Goal: Task Accomplishment & Management: Manage account settings

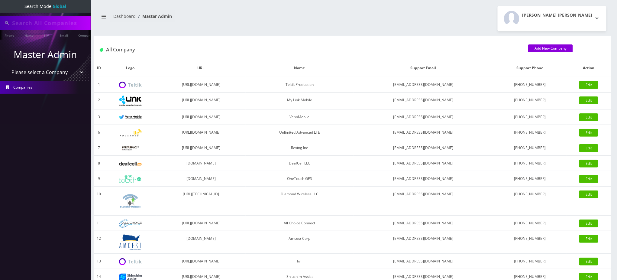
click at [42, 23] on input "text" at bounding box center [50, 22] width 77 height 11
click at [42, 23] on input "9296083063" at bounding box center [50, 22] width 77 height 11
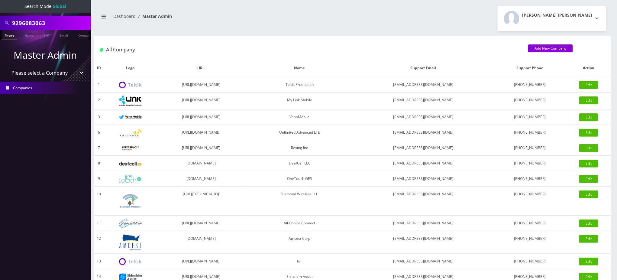
paste input "18483673515"
drag, startPoint x: 13, startPoint y: 24, endPoint x: 0, endPoint y: 13, distance: 16.8
click at [0, 20] on div "18483673515" at bounding box center [45, 23] width 91 height 15
drag, startPoint x: 15, startPoint y: 23, endPoint x: 0, endPoint y: 20, distance: 15.2
click at [0, 18] on div "18483673515" at bounding box center [45, 23] width 91 height 15
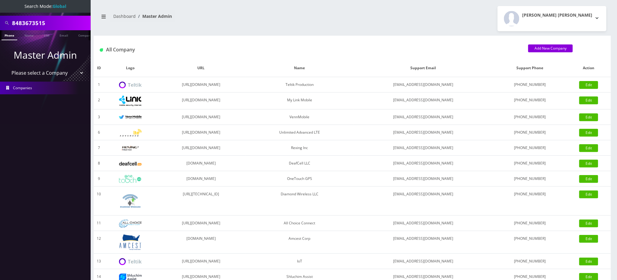
type input "8483673515"
click at [8, 37] on link "Phone" at bounding box center [10, 35] width 16 height 10
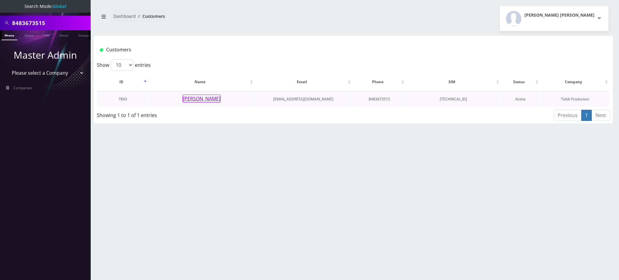
click at [204, 102] on td "[PERSON_NAME]" at bounding box center [201, 98] width 105 height 15
click at [207, 99] on button "[PERSON_NAME]" at bounding box center [202, 99] width 38 height 8
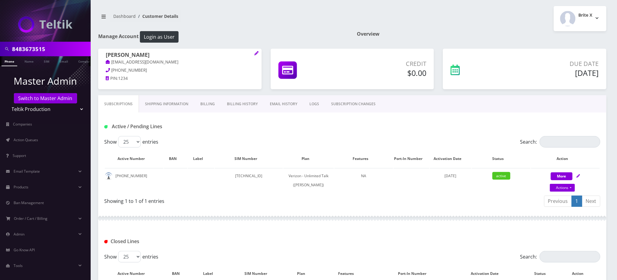
click at [313, 106] on link "LOGS" at bounding box center [314, 104] width 22 height 18
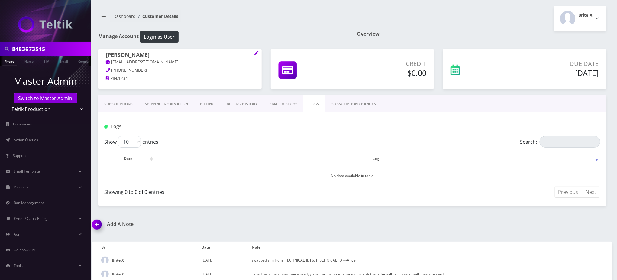
click at [331, 106] on link "SUBSCRIPTION CHANGES" at bounding box center [354, 104] width 57 height 18
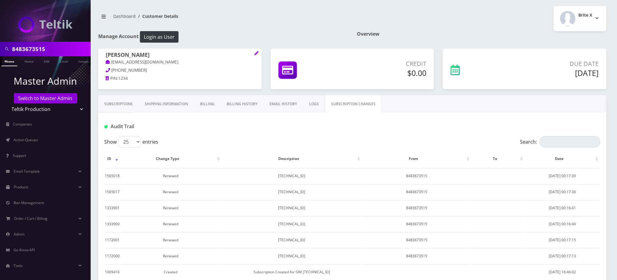
click at [287, 108] on link "EMAIL HISTORY" at bounding box center [284, 104] width 40 height 18
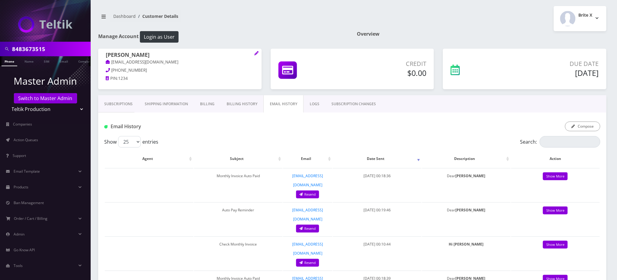
click at [314, 107] on link "LOGS" at bounding box center [315, 104] width 22 height 18
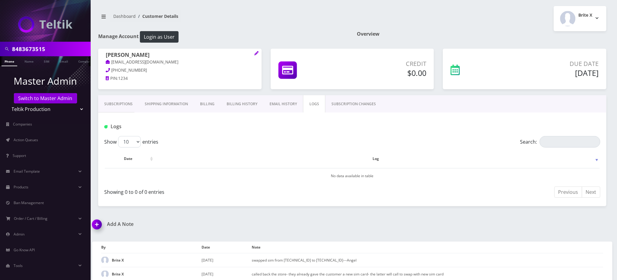
click at [268, 114] on div "Logs" at bounding box center [352, 124] width 508 height 24
click at [23, 50] on input "8483673515" at bounding box center [50, 48] width 77 height 11
click at [239, 106] on link "Billing History" at bounding box center [242, 104] width 43 height 18
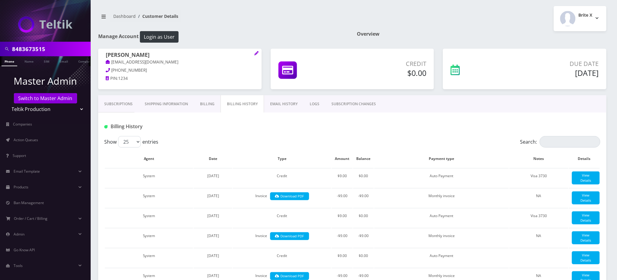
drag, startPoint x: 291, startPoint y: 135, endPoint x: 307, endPoint y: 106, distance: 33.6
click at [291, 135] on div "Billing History" at bounding box center [352, 124] width 508 height 24
click at [312, 102] on link "LOGS" at bounding box center [315, 104] width 22 height 18
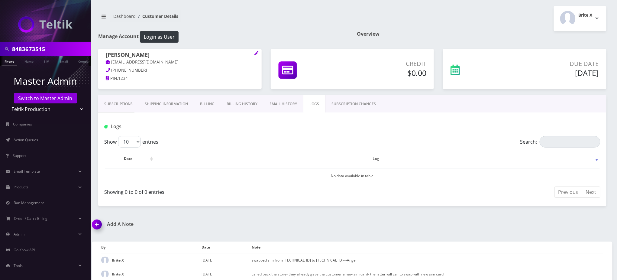
click at [114, 104] on link "Subscriptions" at bounding box center [118, 104] width 41 height 18
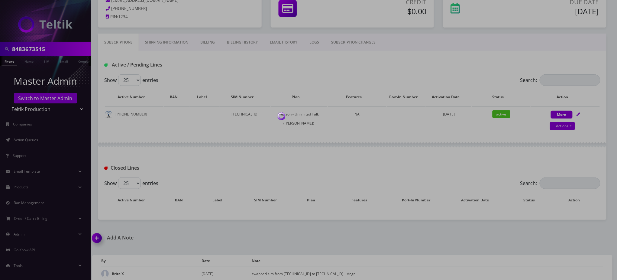
scroll to position [80, 0]
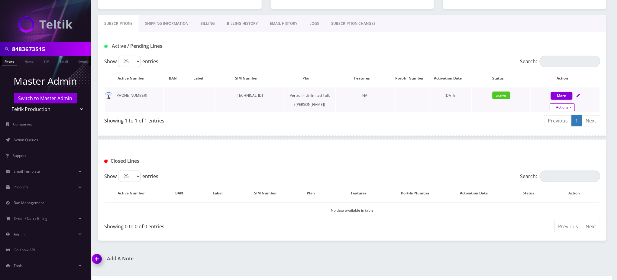
click at [570, 108] on link "Actions" at bounding box center [562, 107] width 25 height 8
select select "459"
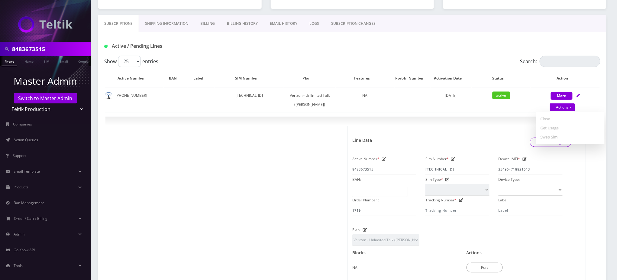
click at [31, 48] on input "8483673515" at bounding box center [50, 48] width 77 height 11
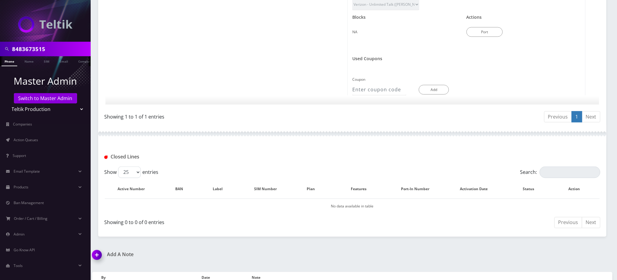
scroll to position [372, 0]
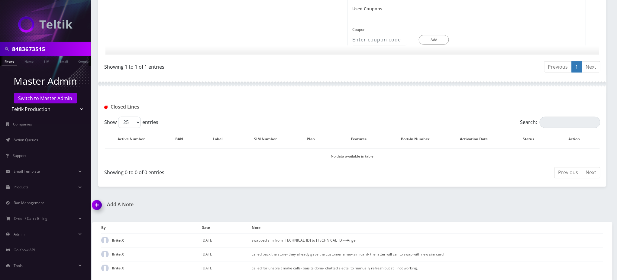
click at [100, 206] on img at bounding box center [98, 207] width 18 height 18
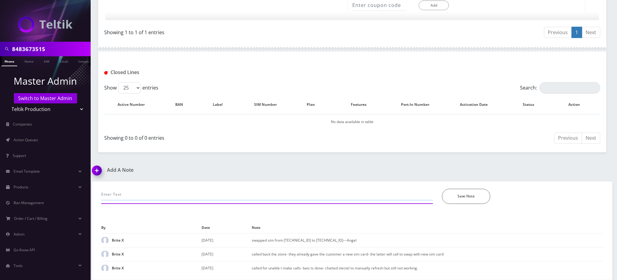
click at [142, 195] on input "text" at bounding box center [267, 194] width 332 height 11
paste input "Device Validation. Search ESN/IMEI 016143001164490 Certified:Not Certified Elig…"
type input "Device Validation. Search ESN/IMEI 016143001164490 Certified:Not Certified Elig…"
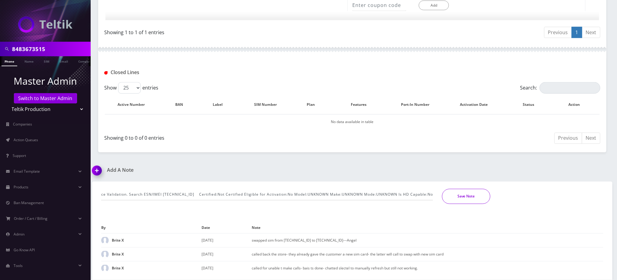
scroll to position [0, 0]
drag, startPoint x: 469, startPoint y: 193, endPoint x: 466, endPoint y: 195, distance: 3.3
click at [468, 194] on button "Save Note" at bounding box center [466, 196] width 48 height 15
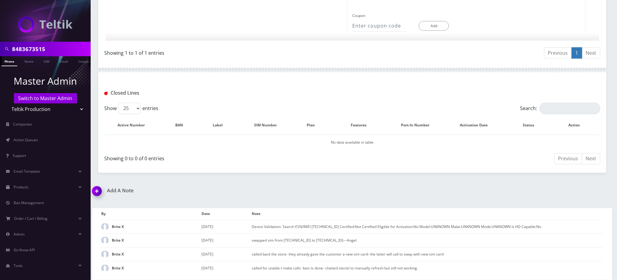
scroll to position [386, 0]
click at [336, 67] on div at bounding box center [352, 70] width 508 height 18
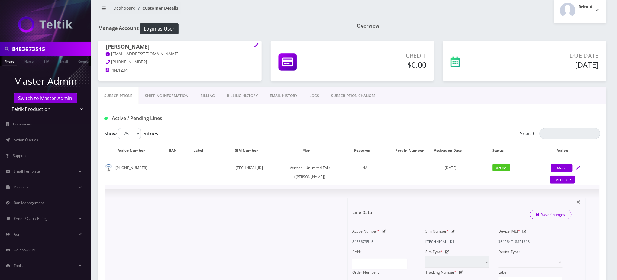
scroll to position [0, 0]
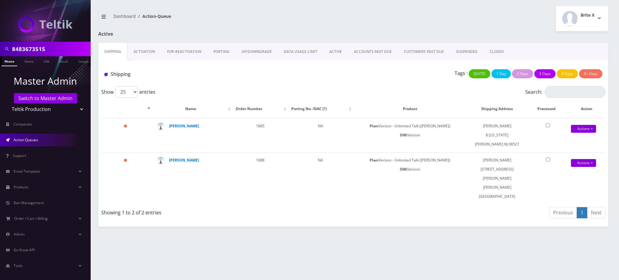
drag, startPoint x: 0, startPoint y: 0, endPoint x: 0, endPoint y: 43, distance: 43.2
click at [0, 44] on div "8483673515" at bounding box center [45, 49] width 91 height 15
paste input "[PERSON_NAME]"
type input "[PERSON_NAME]"
click at [29, 62] on link "Name" at bounding box center [28, 61] width 15 height 10
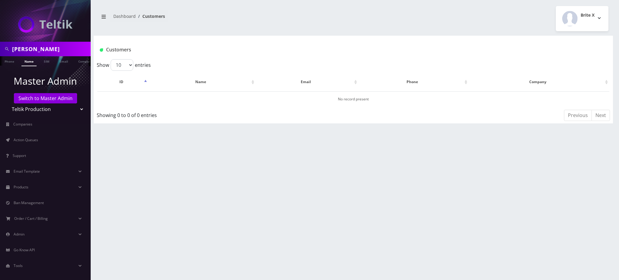
click at [28, 62] on link "Name" at bounding box center [28, 61] width 15 height 10
click at [47, 99] on link "Switch to Master Admin" at bounding box center [45, 98] width 63 height 10
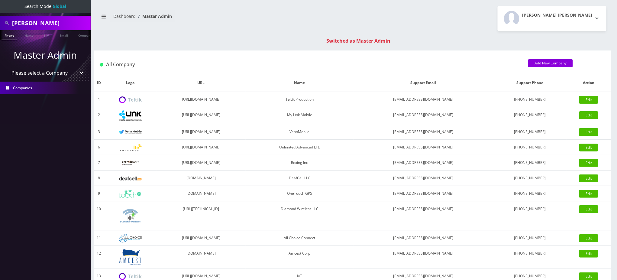
click at [31, 37] on link "Name" at bounding box center [28, 34] width 15 height 9
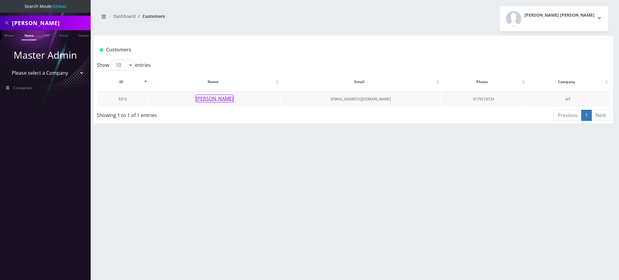
click at [216, 97] on button "[PERSON_NAME]" at bounding box center [215, 99] width 38 height 8
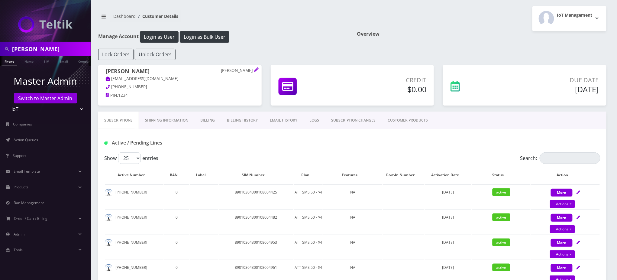
scroll to position [40, 0]
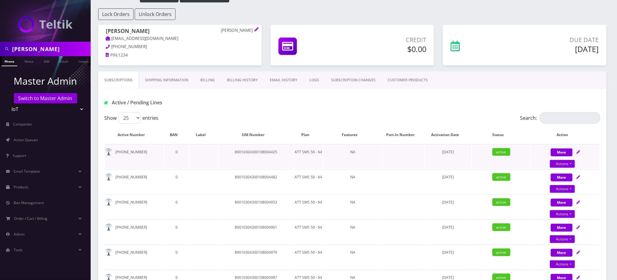
click at [261, 152] on td "89010304300108004425" at bounding box center [256, 156] width 75 height 24
copy td "89010304300108004425"
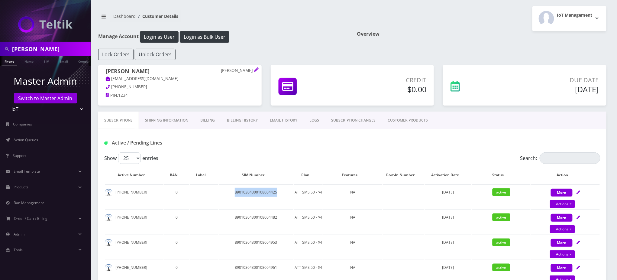
click at [274, 122] on link "EMAIL HISTORY" at bounding box center [284, 121] width 40 height 18
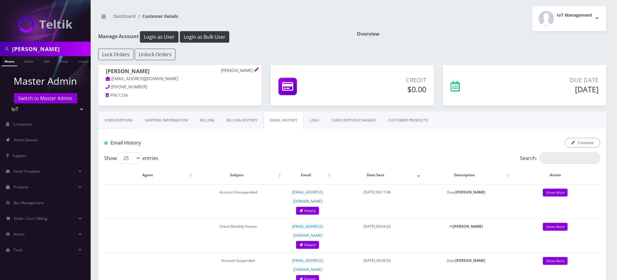
click at [243, 117] on link "Billing History" at bounding box center [242, 121] width 43 height 18
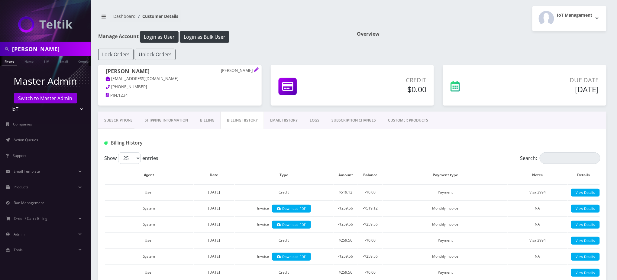
click at [205, 153] on div "Show 25 50 100 250 500 entries" at bounding box center [290, 157] width 372 height 11
click at [194, 147] on div "Billing History" at bounding box center [184, 143] width 168 height 10
click at [308, 37] on h1 "Manage Account Login as User Login as Bulk User" at bounding box center [223, 36] width 250 height 11
click at [123, 121] on link "Subscriptions" at bounding box center [118, 121] width 41 height 18
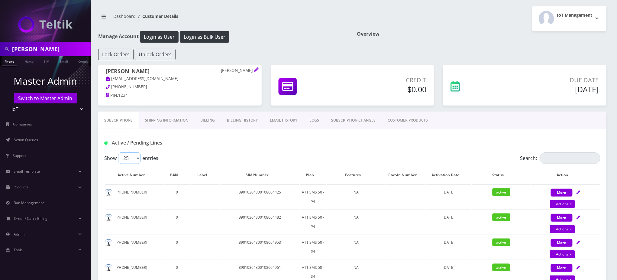
click at [136, 157] on select "25 50 100 250 500" at bounding box center [129, 157] width 23 height 11
select select "50"
click at [118, 152] on select "25 50 100 250 500" at bounding box center [129, 157] width 23 height 11
click at [201, 34] on button "Login as Bulk User" at bounding box center [205, 36] width 50 height 11
click at [37, 138] on span "Action Queues" at bounding box center [26, 139] width 24 height 5
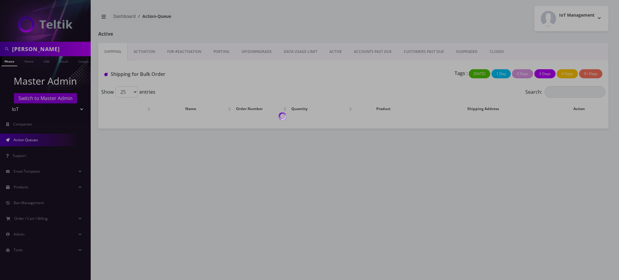
click at [497, 53] on div at bounding box center [309, 140] width 619 height 280
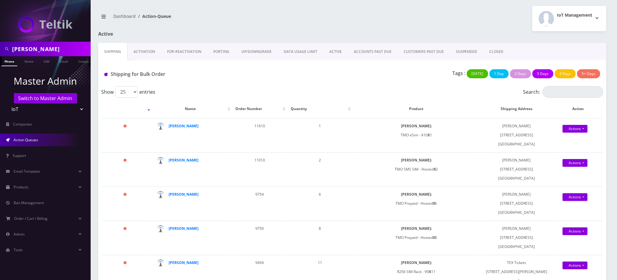
click at [498, 52] on link "CLOSED" at bounding box center [497, 52] width 26 height 18
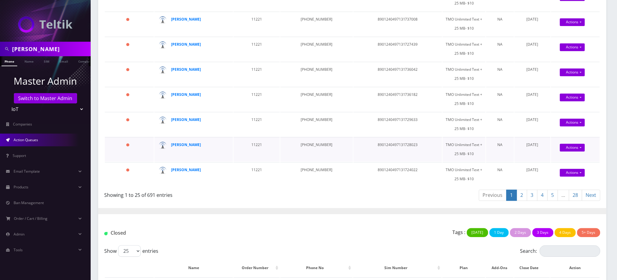
scroll to position [564, 0]
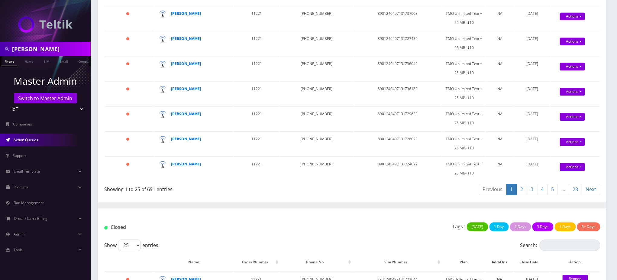
click at [591, 184] on link "Next" at bounding box center [591, 189] width 18 height 11
click at [589, 184] on link "Next" at bounding box center [591, 189] width 18 height 11
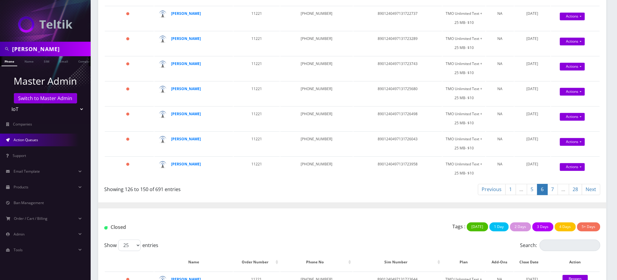
click at [590, 184] on link "Next" at bounding box center [591, 189] width 18 height 11
click at [592, 184] on link "Next" at bounding box center [591, 189] width 18 height 11
click at [24, 61] on link "Name" at bounding box center [28, 61] width 15 height 10
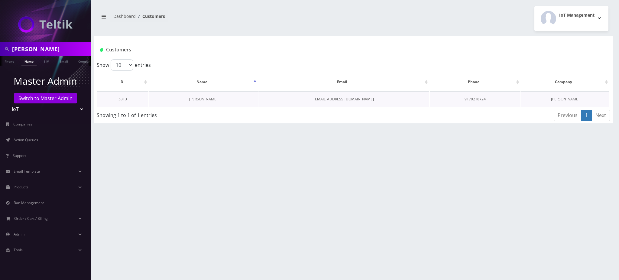
click at [198, 98] on link "[PERSON_NAME]" at bounding box center [203, 98] width 28 height 5
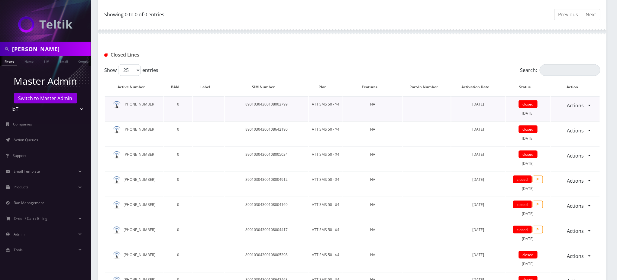
scroll to position [222, 0]
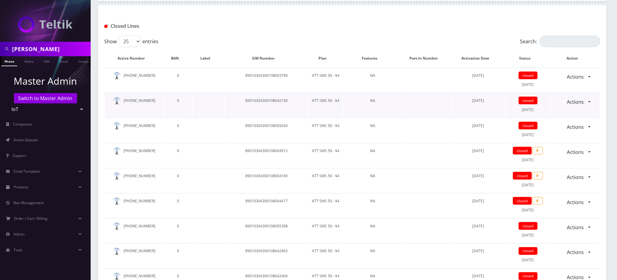
click at [264, 99] on td "89010304300108642190" at bounding box center [266, 105] width 83 height 24
copy td "89010304300108642190"
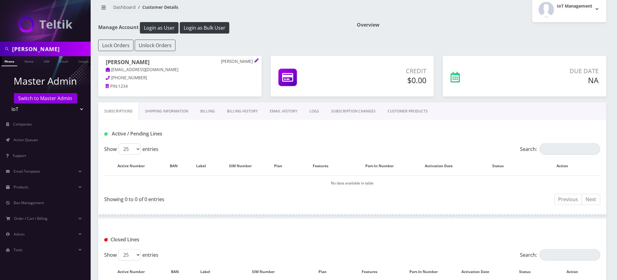
scroll to position [0, 0]
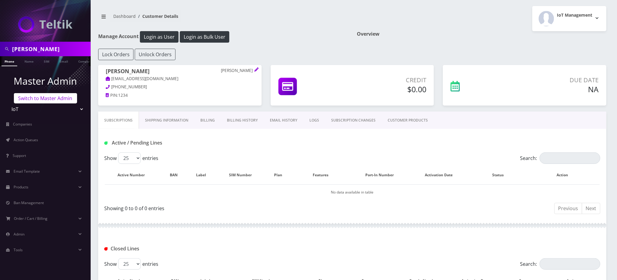
click at [47, 97] on link "Switch to Master Admin" at bounding box center [45, 98] width 63 height 10
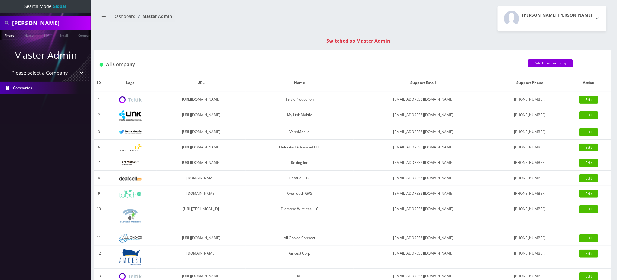
drag, startPoint x: 73, startPoint y: 21, endPoint x: 0, endPoint y: 18, distance: 73.3
click at [0, 18] on div "Victor Shamilov" at bounding box center [45, 23] width 91 height 15
paste input "15163184288"
drag, startPoint x: 16, startPoint y: 21, endPoint x: 0, endPoint y: 22, distance: 16.3
click at [0, 22] on div "15163184288" at bounding box center [45, 23] width 91 height 15
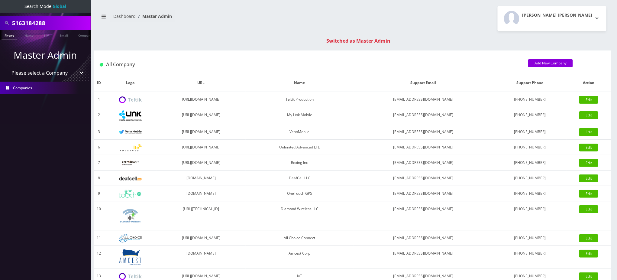
type input "5163184288"
click at [11, 36] on link "Phone" at bounding box center [10, 35] width 16 height 10
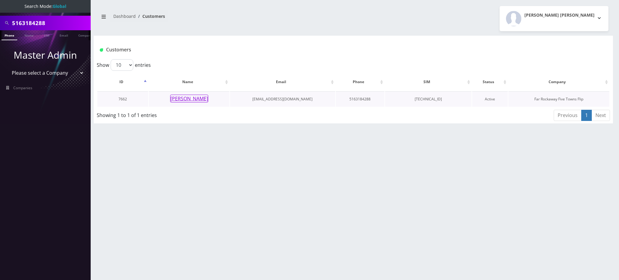
click at [188, 100] on button "[PERSON_NAME]" at bounding box center [189, 99] width 38 height 8
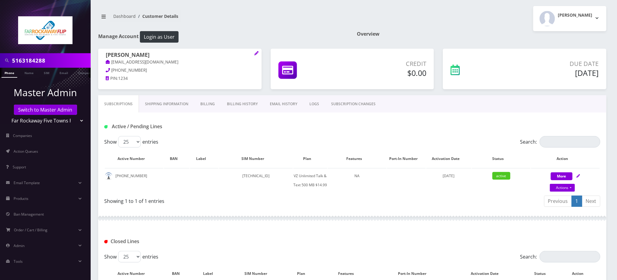
click at [43, 61] on input "5163184288" at bounding box center [50, 60] width 77 height 11
click at [344, 107] on link "SUBSCRIPTION CHANGES" at bounding box center [353, 104] width 57 height 18
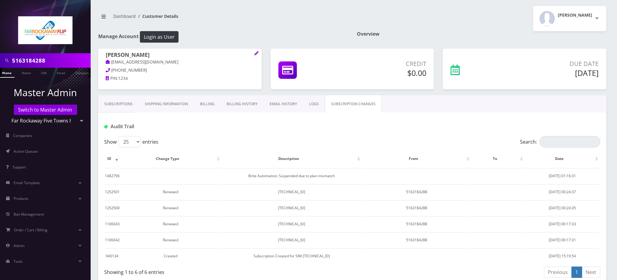
click at [120, 104] on link "Subscriptions" at bounding box center [118, 104] width 41 height 18
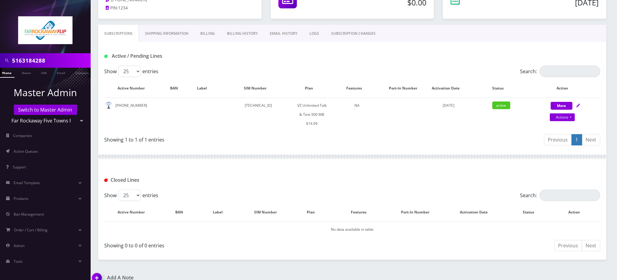
scroll to position [121, 0]
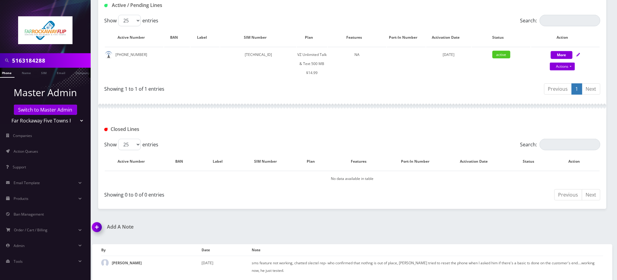
click at [95, 225] on img at bounding box center [98, 229] width 18 height 18
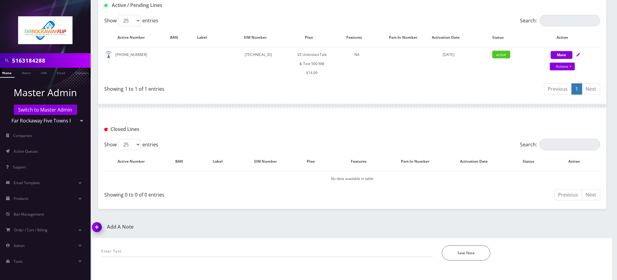
scroll to position [156, 0]
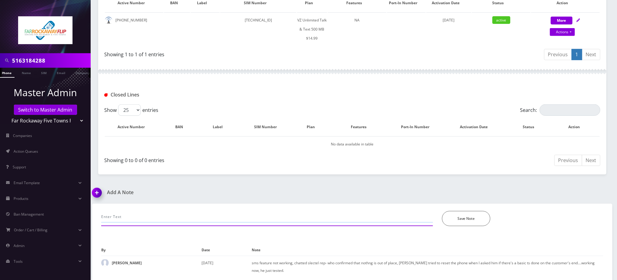
drag, startPoint x: 145, startPoint y: 215, endPoint x: 374, endPoint y: 205, distance: 229.3
click at [146, 215] on input "text" at bounding box center [267, 216] width 332 height 11
paste input "Purchase Service Plan successfull, TT 4G Monthly Unlimited Voice Text 500MB Pla…"
type input "Plan Mismatch - Purchase Service Plan successfull, TT 4G Monthly Unlimited Voic…"
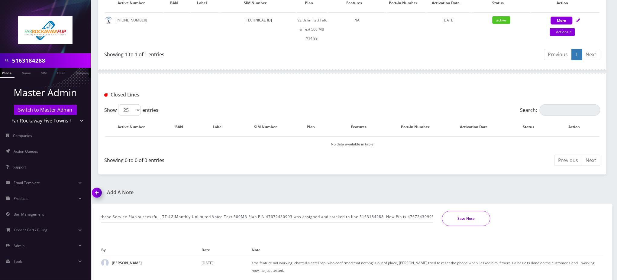
scroll to position [0, 0]
click at [459, 215] on button "Save Note" at bounding box center [466, 218] width 48 height 15
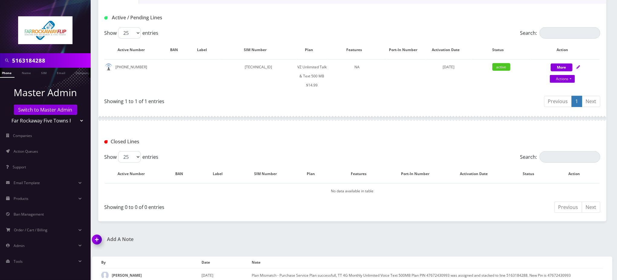
scroll to position [95, 0]
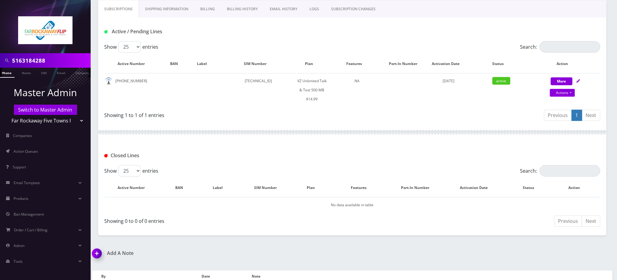
click at [342, 37] on div "Active / Pending Lines" at bounding box center [352, 30] width 508 height 24
click at [559, 95] on link "Actions" at bounding box center [562, 93] width 25 height 8
select select "399"
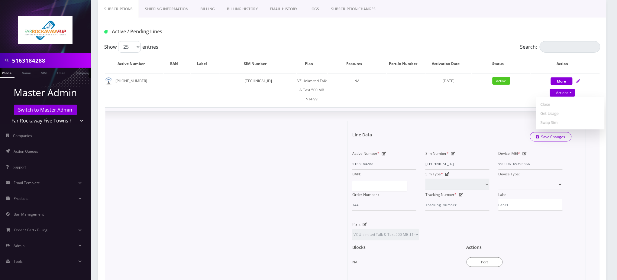
click at [488, 112] on div "× Line Data Save Changes Active Number * 5163184288 Sim Number * 89148000010413…" at bounding box center [352, 223] width 494 height 223
click at [323, 134] on div at bounding box center [229, 223] width 238 height 205
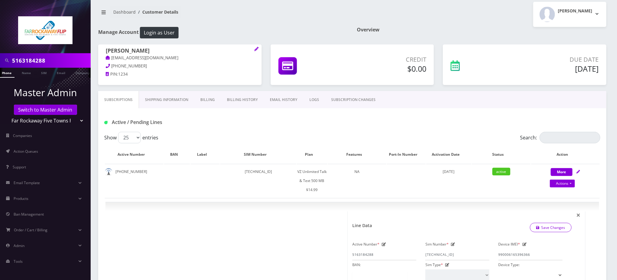
scroll to position [0, 0]
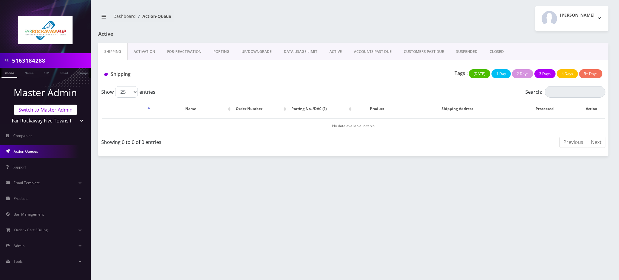
click at [40, 109] on link "Switch to Master Admin" at bounding box center [45, 110] width 63 height 10
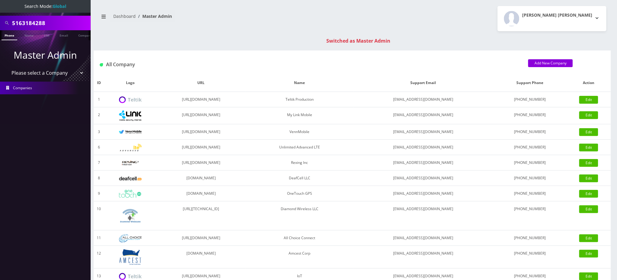
drag, startPoint x: 52, startPoint y: 21, endPoint x: 0, endPoint y: 24, distance: 52.0
click at [0, 24] on div "5163184288" at bounding box center [45, 23] width 91 height 15
paste input "19295618253"
drag, startPoint x: 16, startPoint y: 21, endPoint x: 0, endPoint y: 21, distance: 15.7
click at [0, 21] on div "19295618253" at bounding box center [45, 23] width 91 height 15
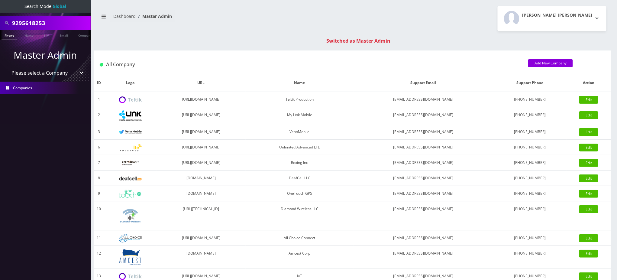
type input "9295618253"
click at [10, 34] on link "Phone" at bounding box center [10, 35] width 16 height 10
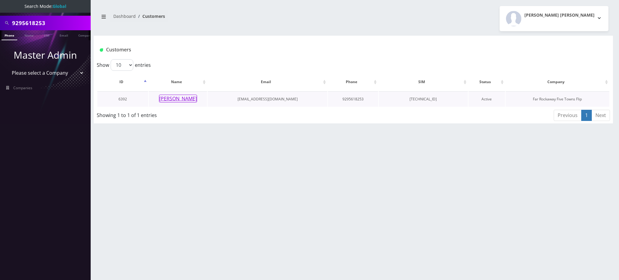
click at [184, 100] on button "[PERSON_NAME]" at bounding box center [178, 99] width 38 height 8
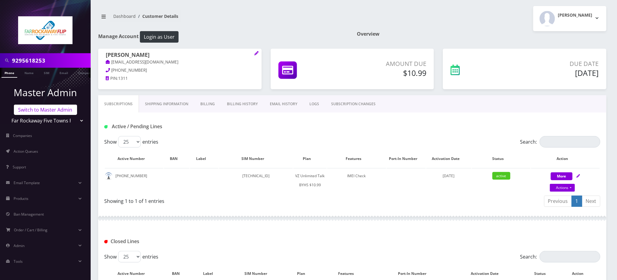
click at [50, 109] on link "Switch to Master Admin" at bounding box center [45, 110] width 63 height 10
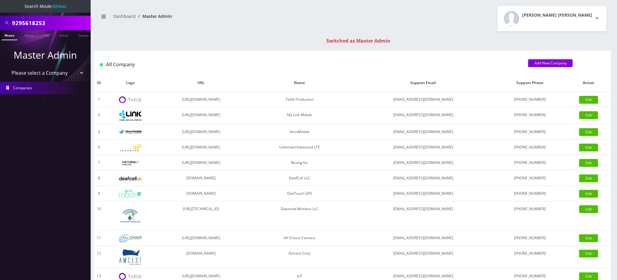
click at [40, 22] on input "9295618253" at bounding box center [50, 22] width 77 height 11
drag, startPoint x: 14, startPoint y: 21, endPoint x: 0, endPoint y: 20, distance: 14.0
click at [0, 21] on div "18452171177" at bounding box center [45, 23] width 91 height 15
type input "8452171177"
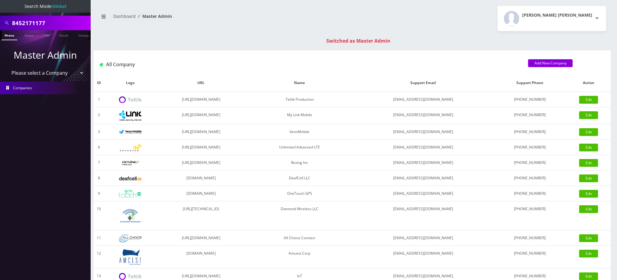
click at [9, 36] on link "Phone" at bounding box center [10, 35] width 16 height 10
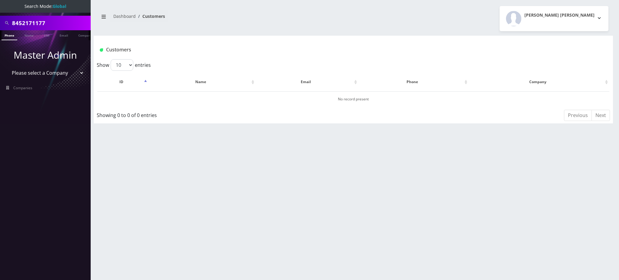
drag, startPoint x: 160, startPoint y: 164, endPoint x: 157, endPoint y: 167, distance: 4.1
click at [157, 167] on div "8452171177 Phone Name SIM Email Company Customer Dashboard Customers [PERSON_NA…" at bounding box center [353, 140] width 531 height 280
click at [10, 35] on link "Phone" at bounding box center [10, 35] width 16 height 10
click at [549, 170] on div "8452171177 Phone Name SIM Email Company Customer Dashboard Customers Rochelle L…" at bounding box center [353, 140] width 531 height 280
click at [558, 198] on div "8452171177 Phone Name SIM Email Company Customer Dashboard Customers Rochelle L…" at bounding box center [353, 140] width 531 height 280
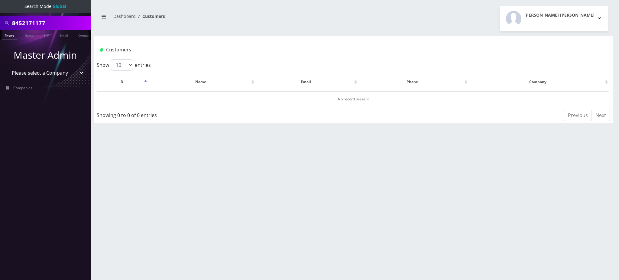
click at [395, 197] on div "8452171177 Phone Name SIM Email Company Customer Dashboard Customers Rochelle L…" at bounding box center [353, 140] width 531 height 280
click at [422, 197] on div "8452171177 Phone Name SIM Email Company Customer Dashboard Customers Rochelle L…" at bounding box center [353, 140] width 531 height 280
click at [271, 36] on div "Customers" at bounding box center [353, 48] width 519 height 24
drag, startPoint x: 12, startPoint y: 19, endPoint x: 0, endPoint y: 16, distance: 12.8
click at [0, 16] on div "8452171177" at bounding box center [45, 23] width 91 height 15
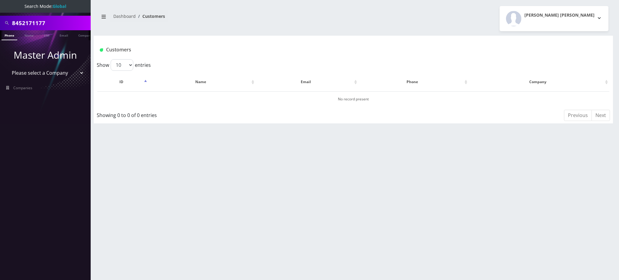
paste input "[PERSON_NAME]"
type input "[PERSON_NAME]"
click at [30, 35] on link "Name" at bounding box center [28, 35] width 15 height 10
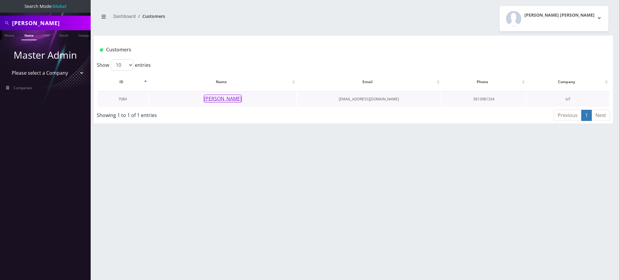
click at [229, 98] on button "[PERSON_NAME]" at bounding box center [223, 99] width 38 height 8
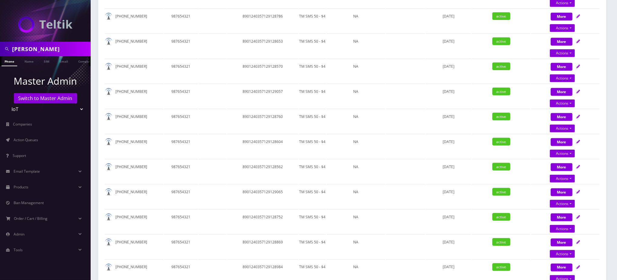
scroll to position [201, 0]
click at [56, 50] on input "Yehuda Berkowitz" at bounding box center [50, 48] width 77 height 11
paste input "8483290854"
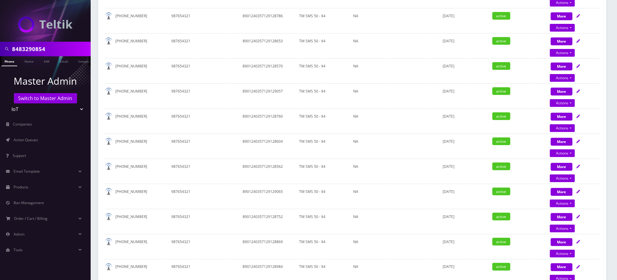
type input "8483290854"
click at [8, 61] on link "Phone" at bounding box center [10, 61] width 16 height 10
click at [9, 61] on link "Phone" at bounding box center [10, 61] width 16 height 10
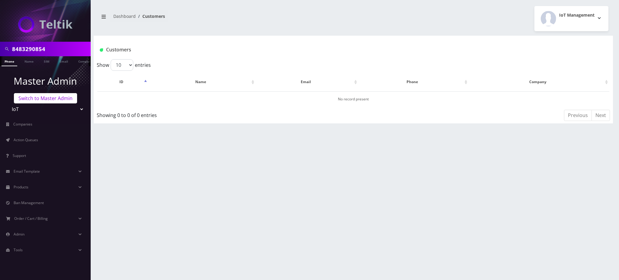
click at [51, 98] on link "Switch to Master Admin" at bounding box center [45, 98] width 63 height 10
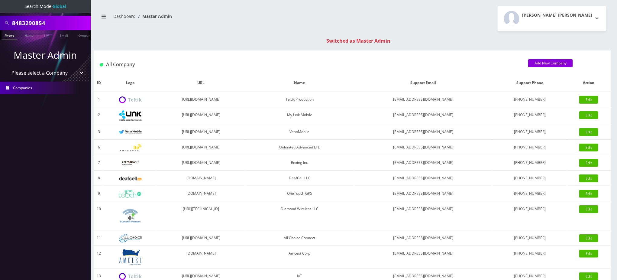
click at [10, 34] on link "Phone" at bounding box center [10, 35] width 16 height 10
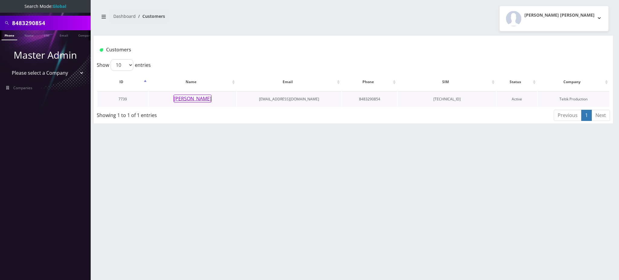
click at [194, 100] on button "[PERSON_NAME]" at bounding box center [192, 99] width 38 height 8
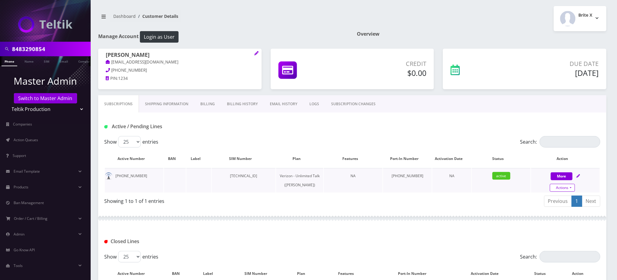
click at [557, 187] on link "Actions" at bounding box center [562, 188] width 25 height 8
select select "459"
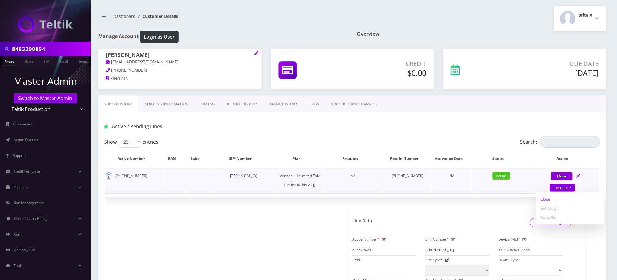
click at [547, 199] on link "Close" at bounding box center [570, 199] width 69 height 9
type input "[DATE]"
select select "459"
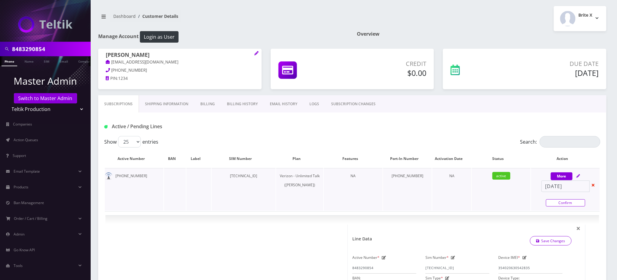
click at [554, 202] on link "Confirm" at bounding box center [565, 202] width 39 height 7
select select "459"
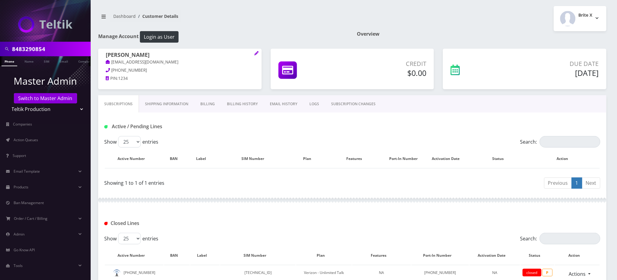
scroll to position [96, 0]
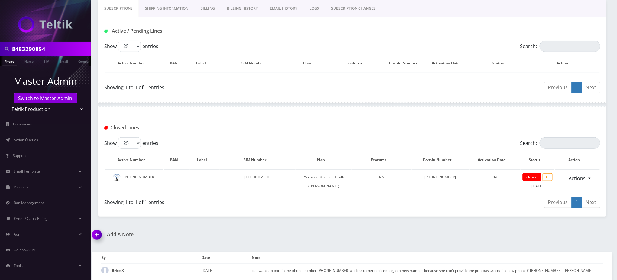
click at [98, 234] on img at bounding box center [98, 237] width 18 height 18
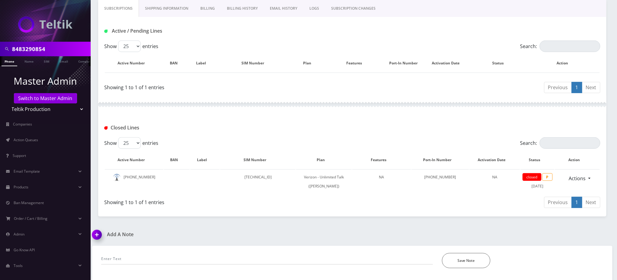
scroll to position [130, 0]
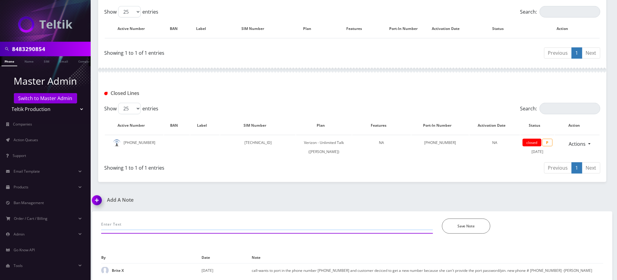
click at [145, 221] on input "text" at bounding box center [267, 224] width 332 height 11
click at [197, 224] on input "Email request - [PERSON_NAME]" at bounding box center [267, 224] width 332 height 11
type input "Email request - [PERSON_NAME] - to cancel the line - the customer left the coun…"
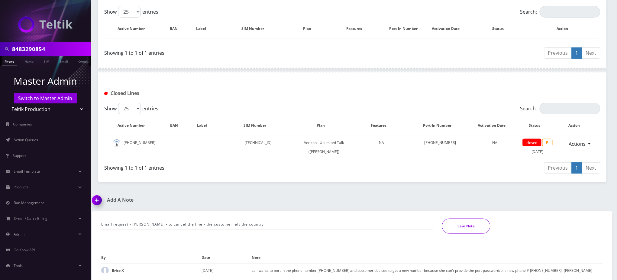
click at [450, 230] on button "Save Note" at bounding box center [466, 226] width 48 height 15
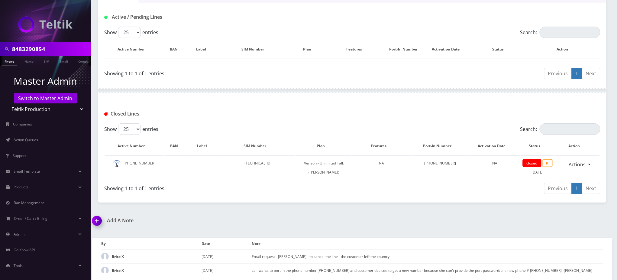
scroll to position [0, 0]
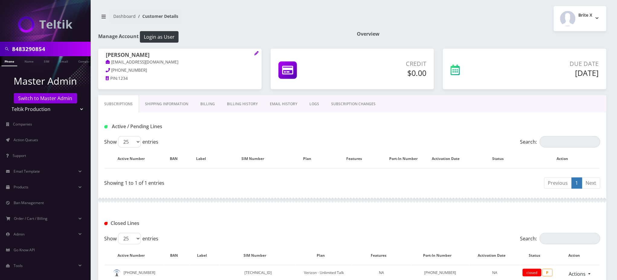
click at [295, 16] on nav "Dashboard Customer Details" at bounding box center [223, 18] width 250 height 17
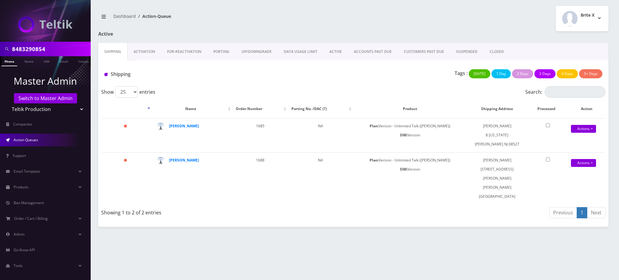
drag, startPoint x: 49, startPoint y: 53, endPoint x: 0, endPoint y: 47, distance: 49.7
click at [0, 47] on div "8483290854" at bounding box center [45, 49] width 91 height 15
paste input "642"
type input "8483264254"
click at [10, 61] on link "Phone" at bounding box center [10, 61] width 16 height 10
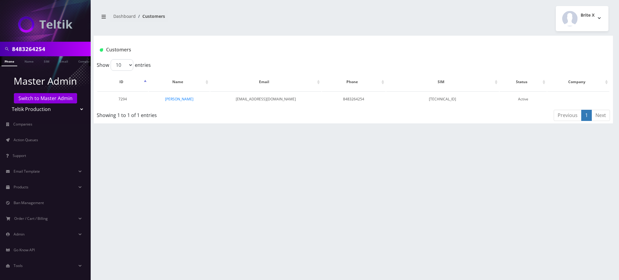
scroll to position [0, 3]
click at [185, 99] on link "[PERSON_NAME]" at bounding box center [179, 98] width 28 height 5
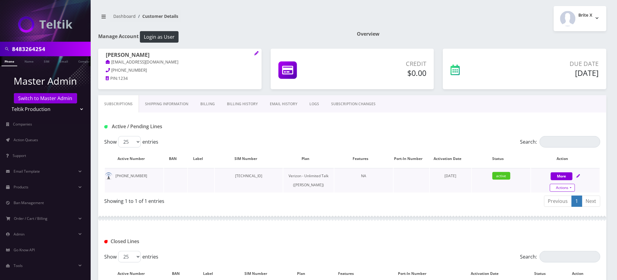
click at [570, 187] on link "Actions" at bounding box center [562, 188] width 25 height 8
select select "441"
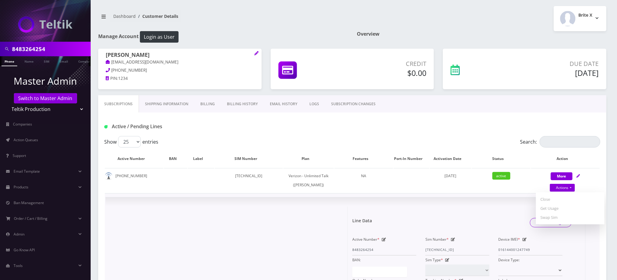
click at [495, 215] on div "Line Data Save Changes" at bounding box center [462, 223] width 229 height 18
click at [277, 17] on nav "Dashboard Customer Details" at bounding box center [223, 18] width 250 height 17
click at [28, 47] on input "8483264254" at bounding box center [50, 48] width 77 height 11
click at [209, 37] on h1 "Manage Account Login as User" at bounding box center [223, 36] width 250 height 11
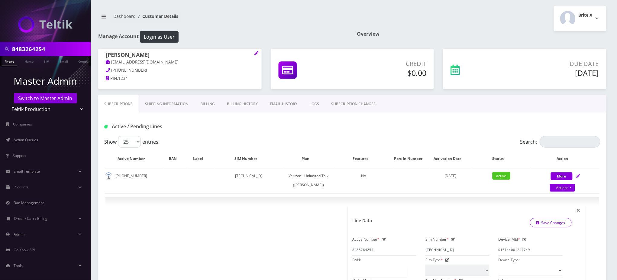
click at [246, 26] on nav "Dashboard Customer Details" at bounding box center [223, 18] width 250 height 17
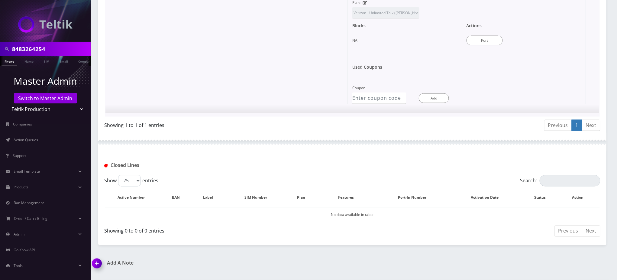
scroll to position [349, 0]
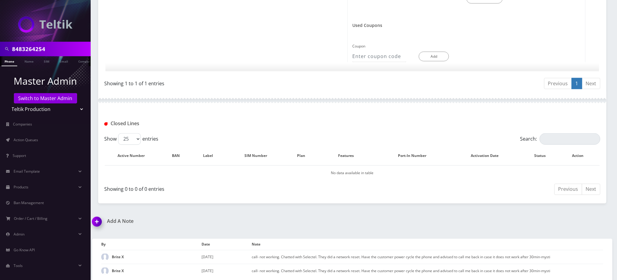
click at [98, 221] on img at bounding box center [98, 224] width 18 height 18
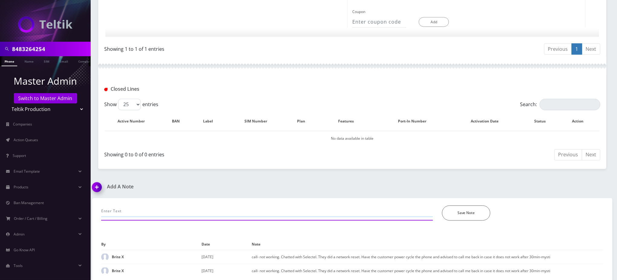
click at [158, 209] on input "text" at bounding box center [267, 211] width 332 height 11
type input "IMEI mismatch error - [PERSON_NAME] said the device is already in the certified…"
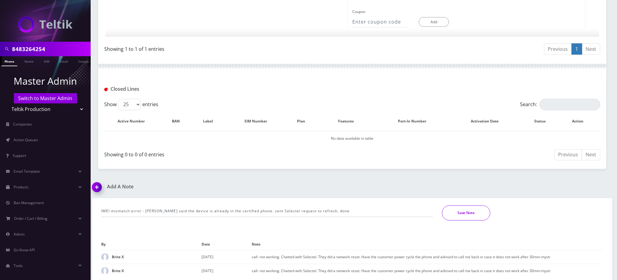
click at [470, 212] on button "Save Note" at bounding box center [466, 213] width 48 height 15
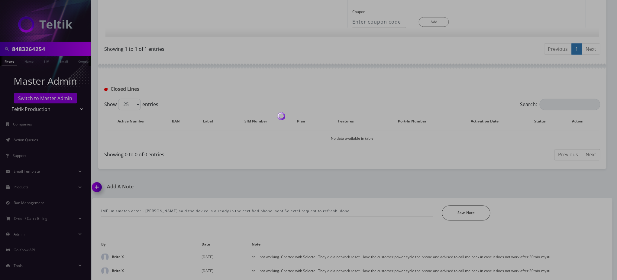
scroll to position [363, 0]
